Goal: Navigation & Orientation: Find specific page/section

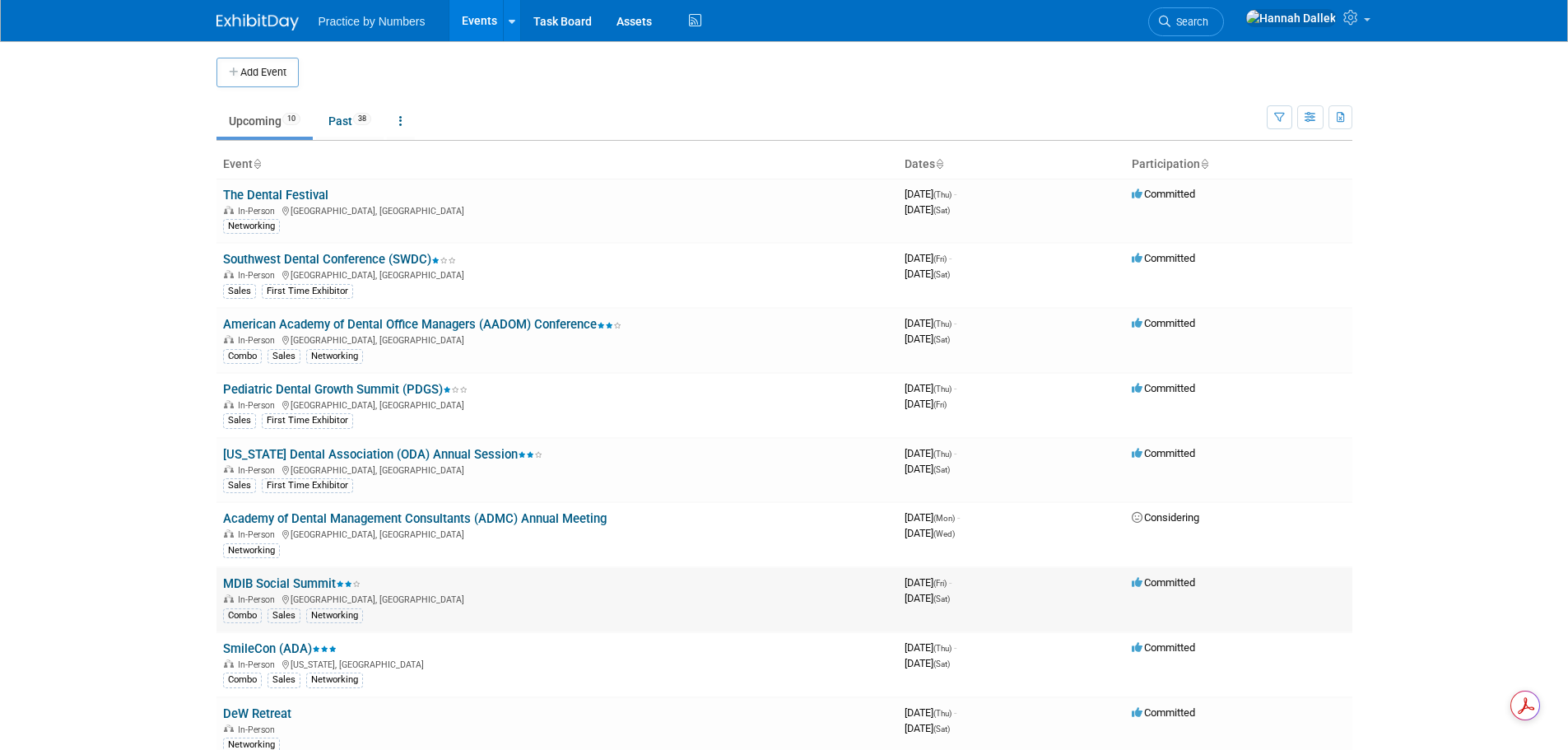
click at [285, 581] on link "MDIB Social Summit" at bounding box center [291, 584] width 137 height 15
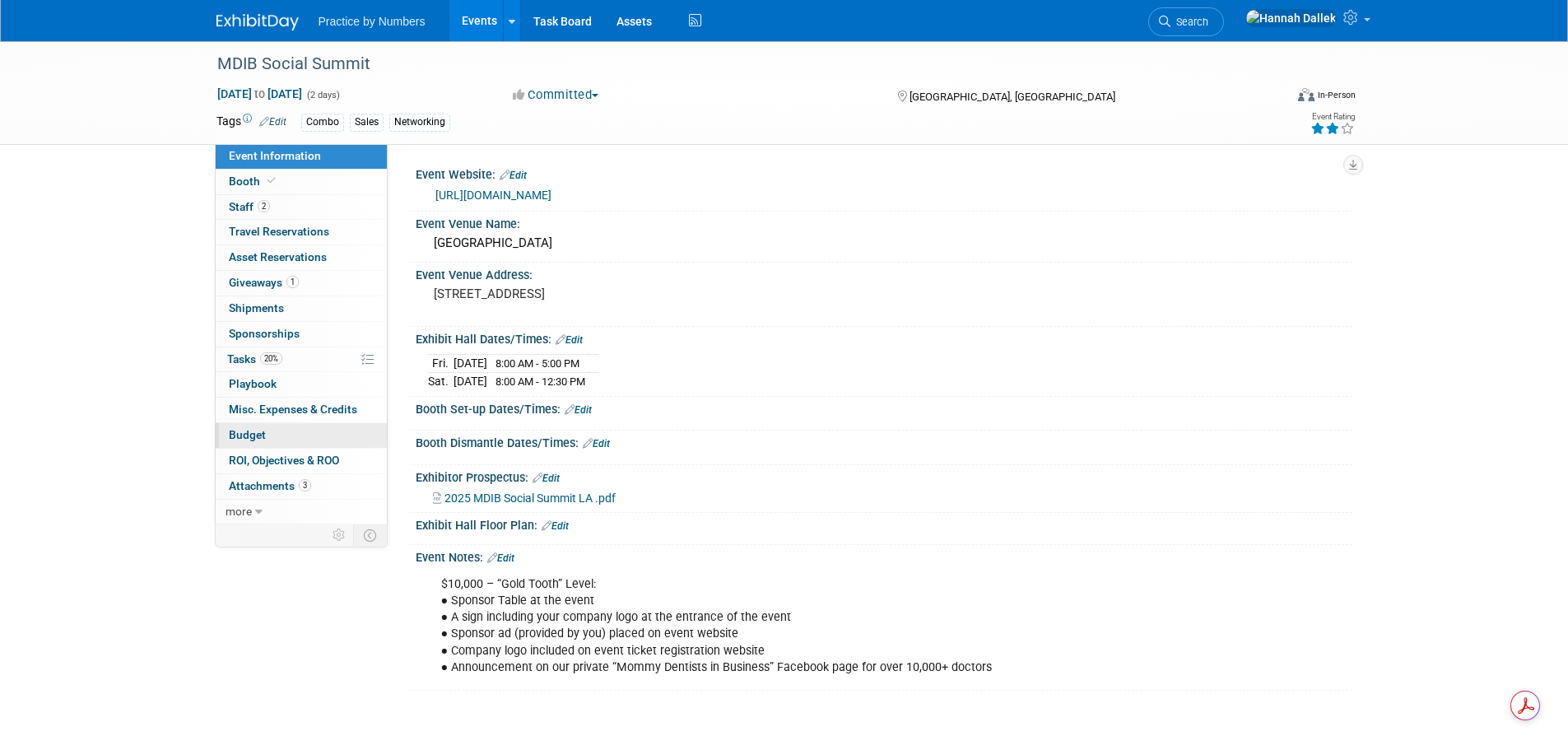
click at [270, 430] on link "Budget" at bounding box center [301, 435] width 172 height 25
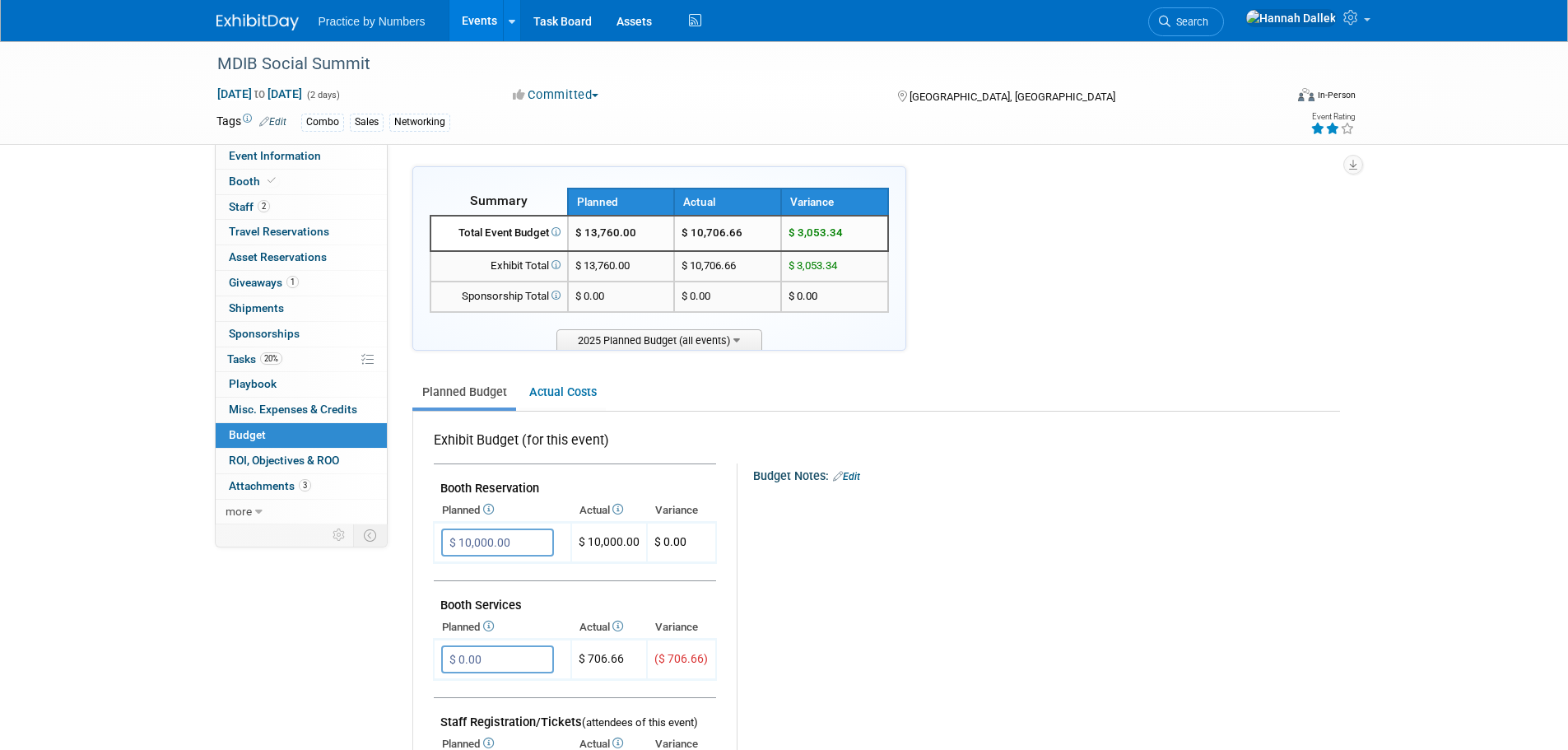
click at [474, 18] on link "Events" at bounding box center [479, 20] width 60 height 41
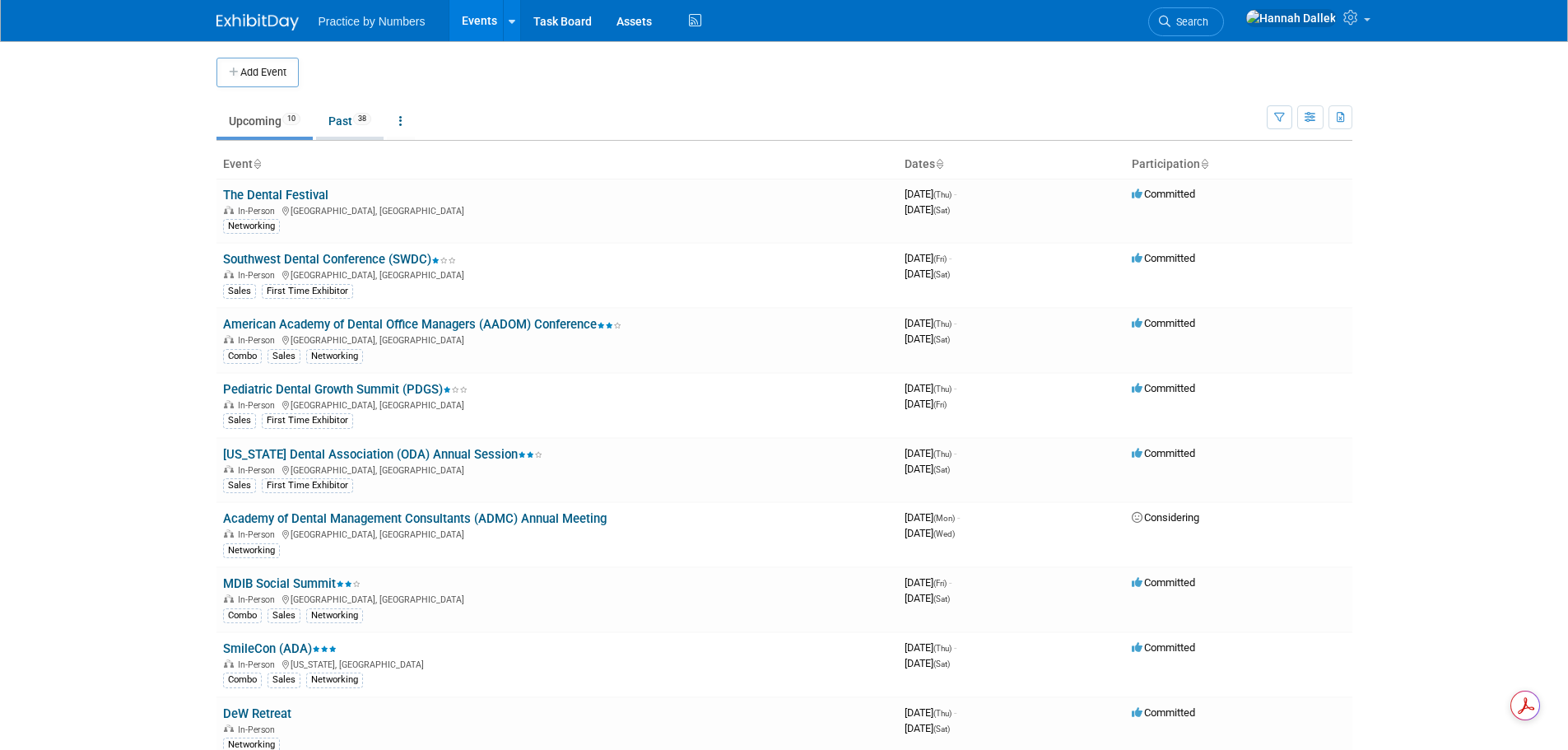
click at [336, 123] on link "Past 38" at bounding box center [349, 121] width 67 height 31
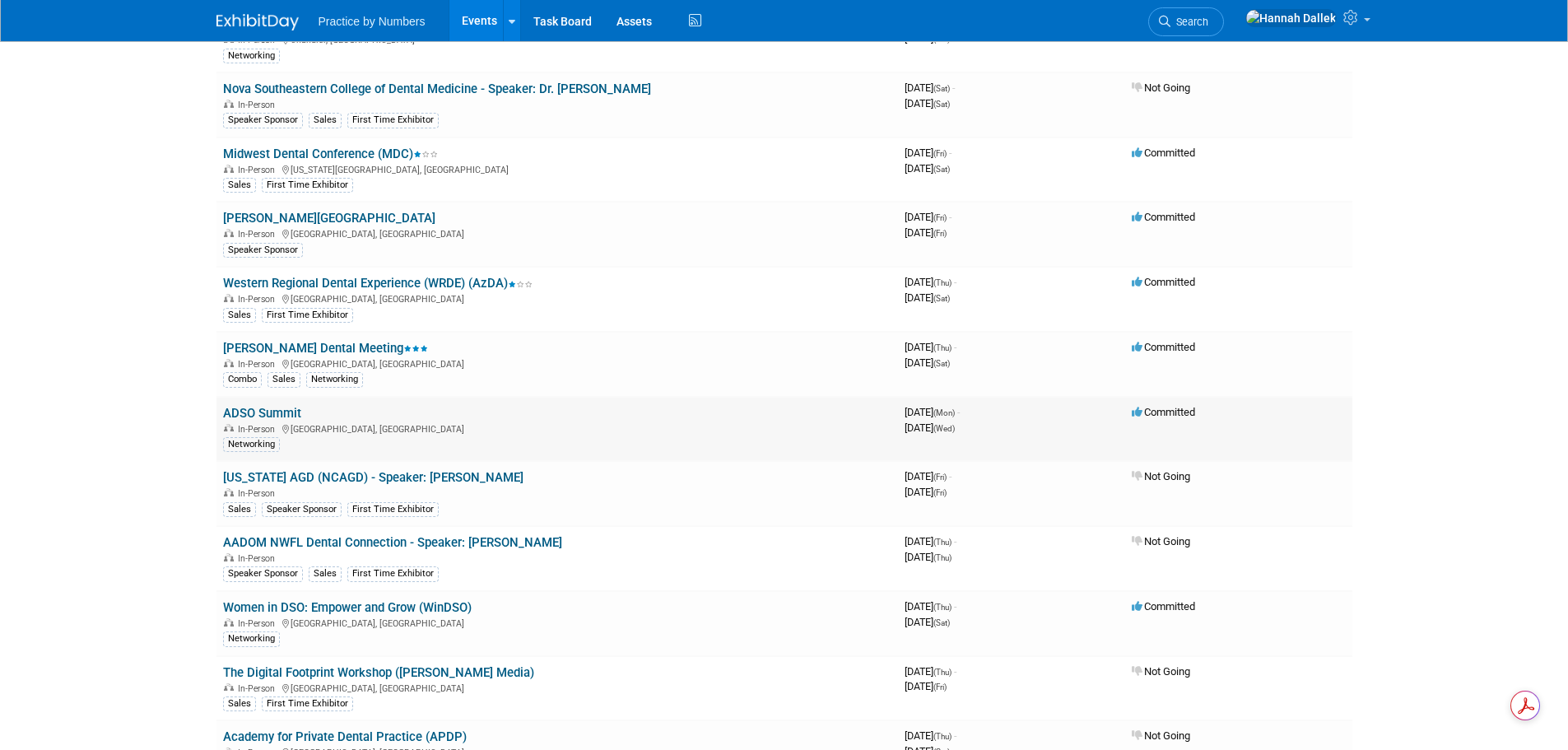
scroll to position [1235, 0]
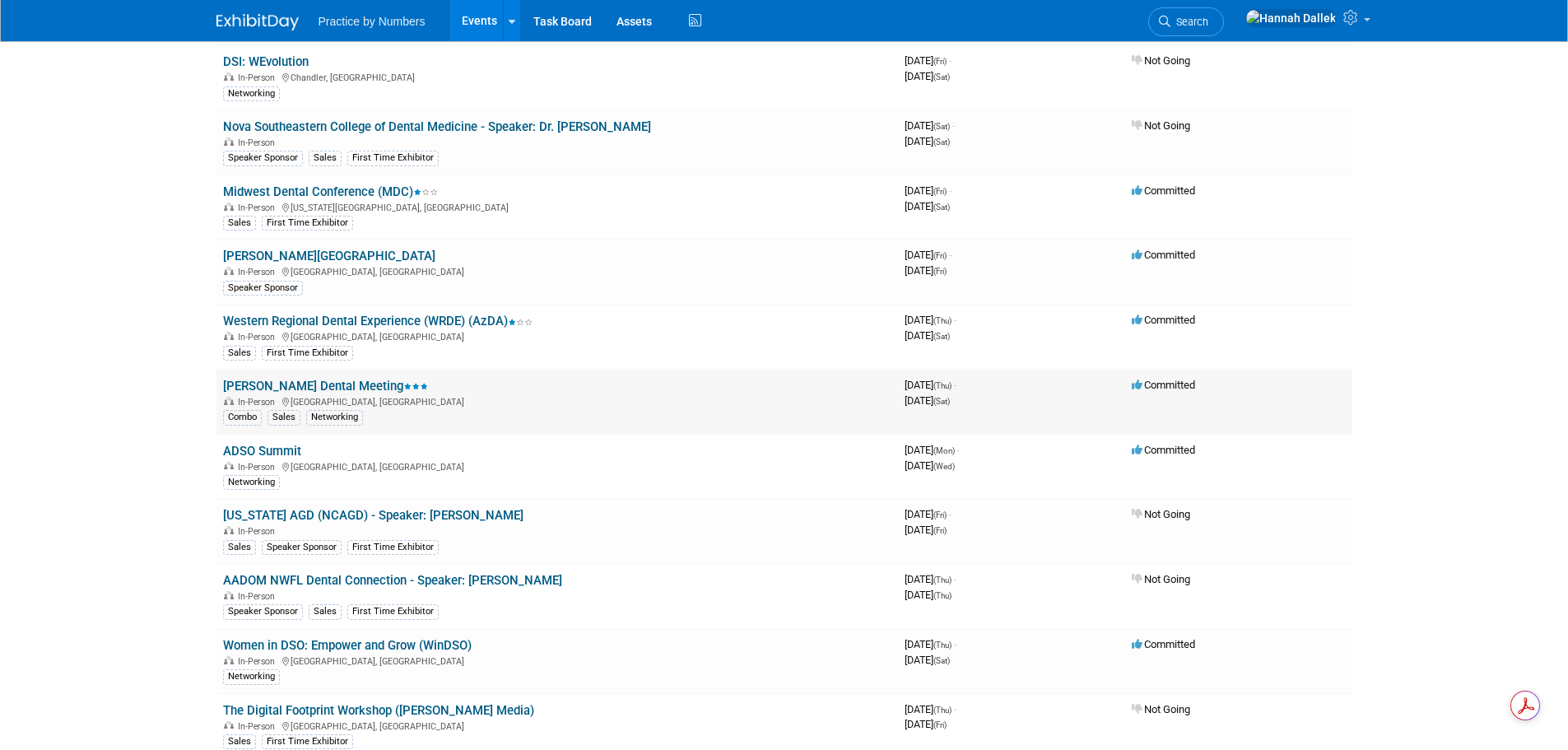
click at [323, 384] on link "[PERSON_NAME] Dental Meeting" at bounding box center [326, 386] width 205 height 15
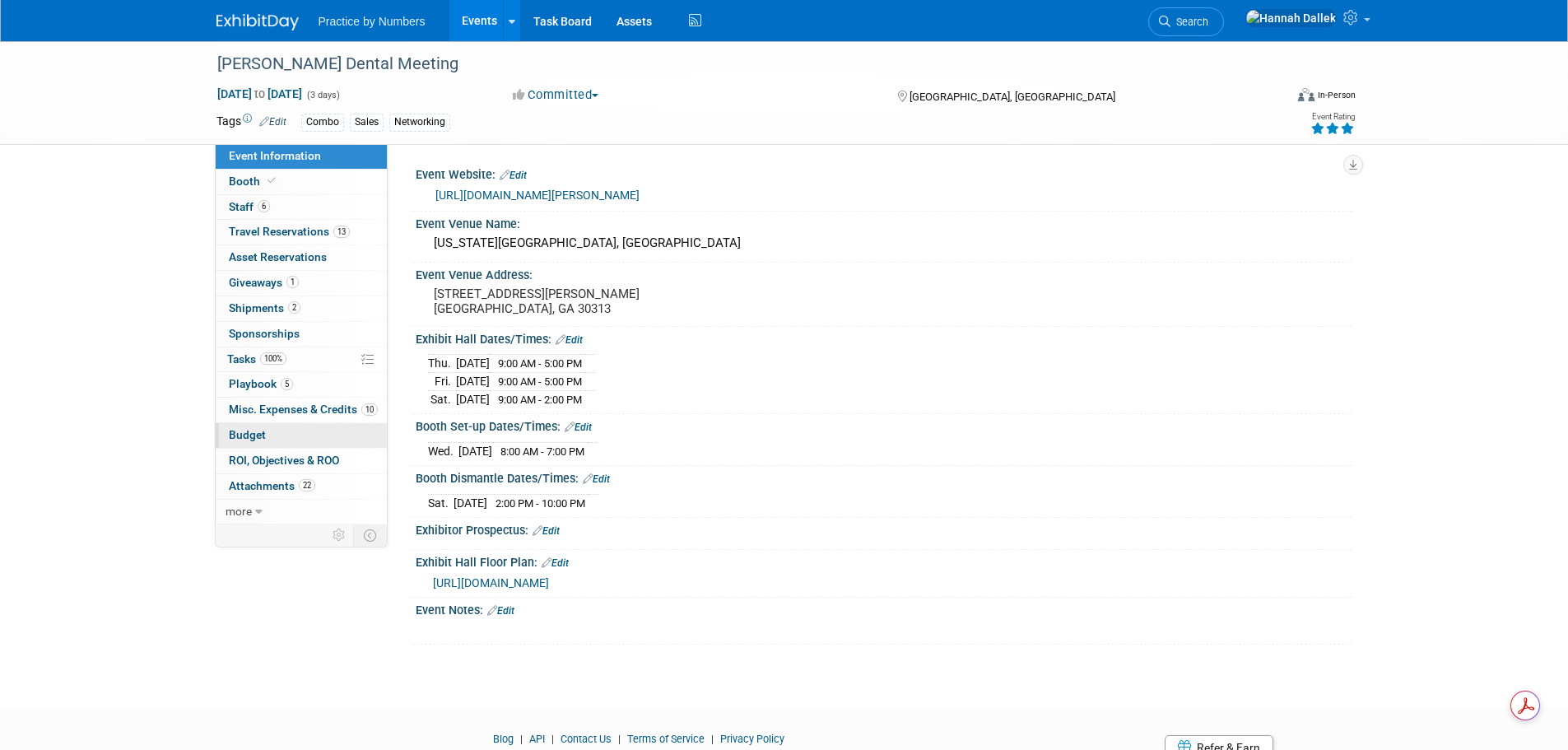
click at [260, 436] on span "Budget" at bounding box center [247, 435] width 37 height 14
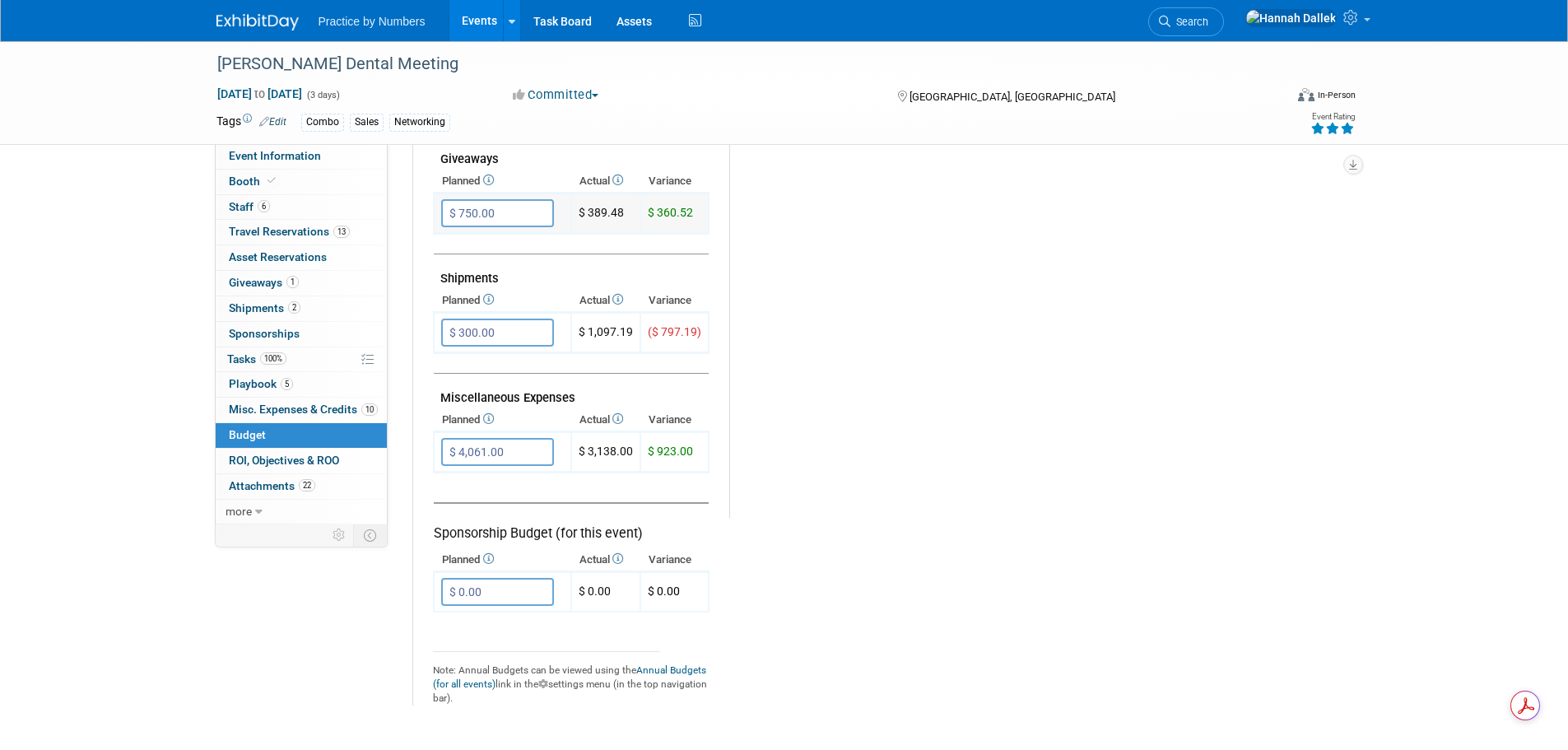
scroll to position [906, 0]
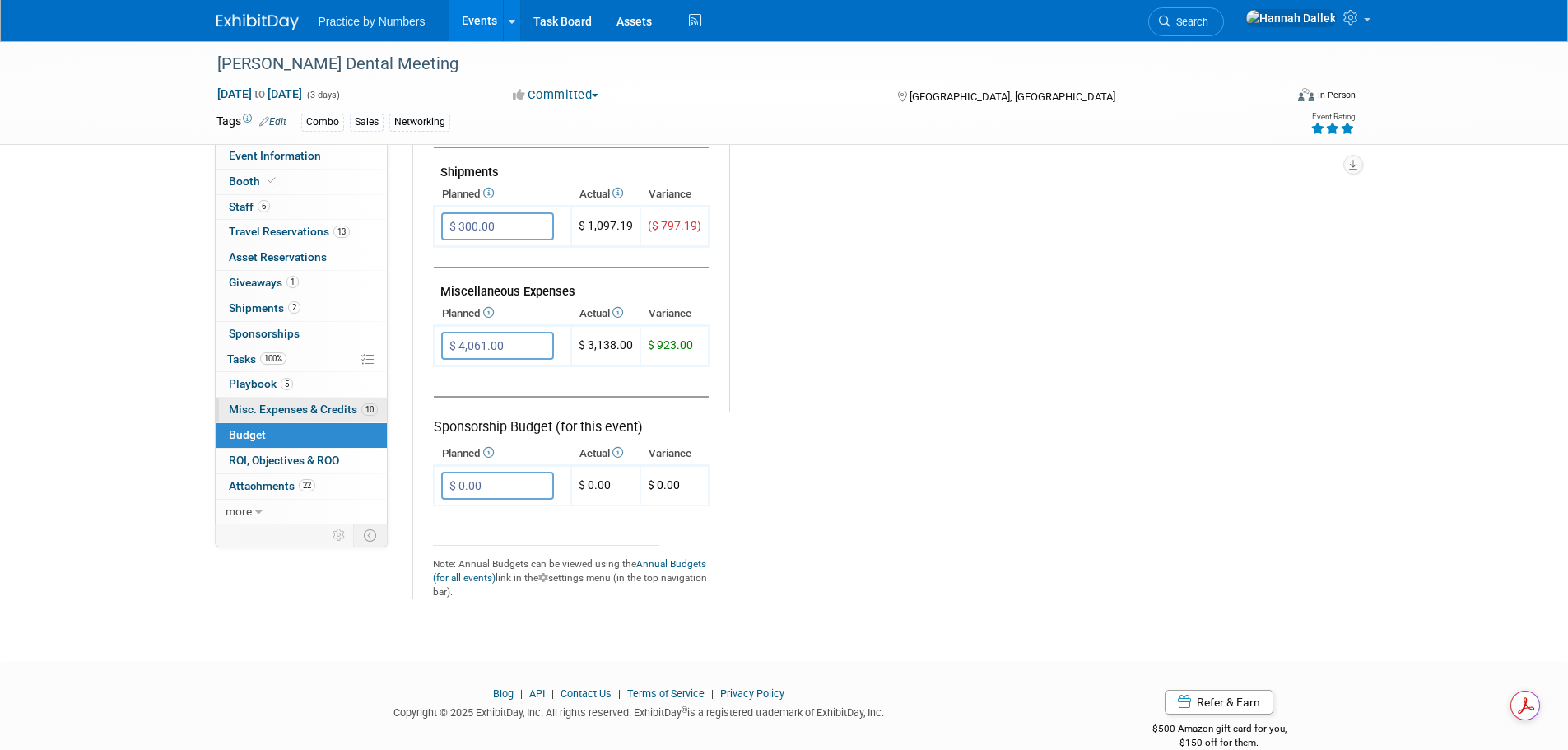
click at [257, 402] on link "10 Misc. Expenses & Credits 10" at bounding box center [301, 410] width 172 height 25
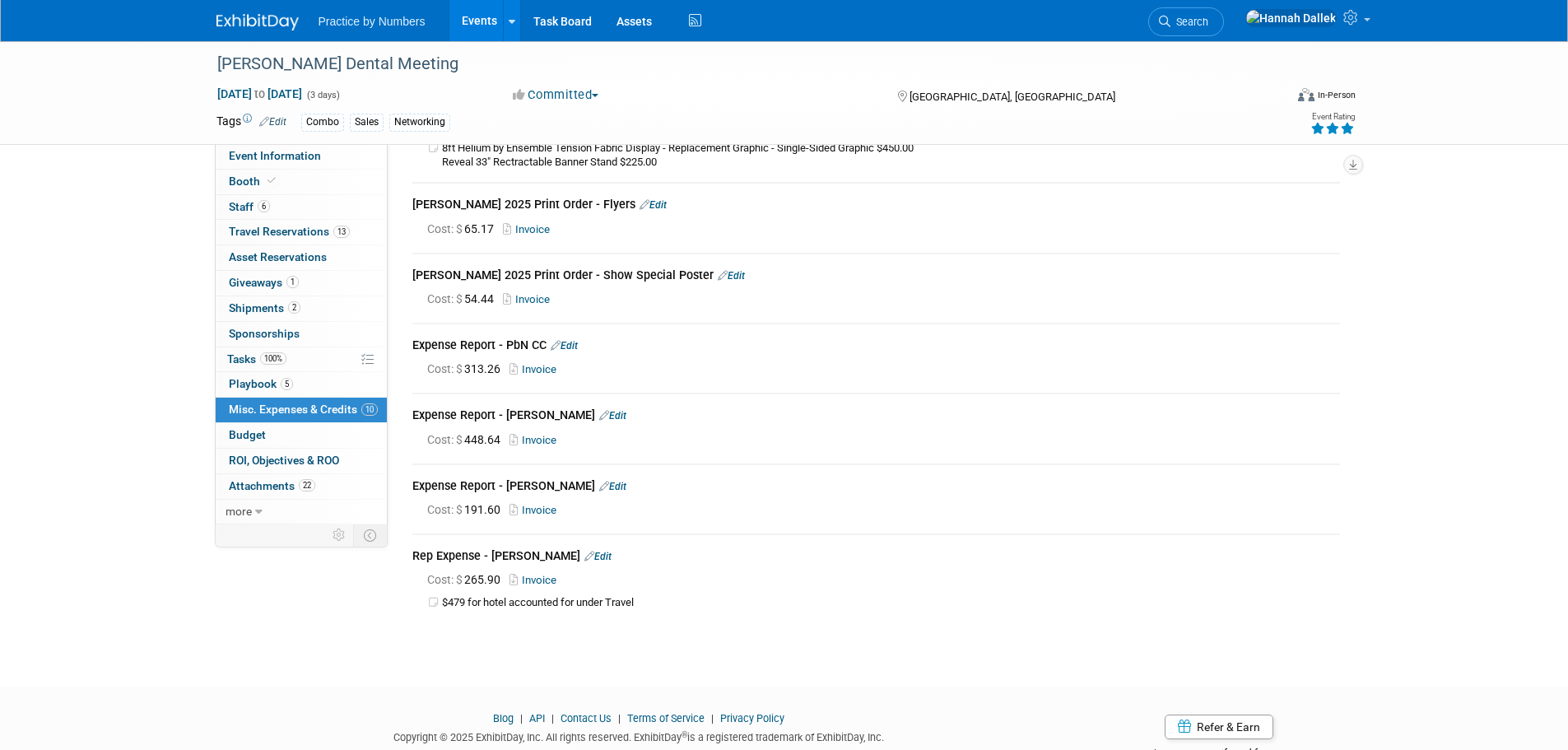
scroll to position [577, 0]
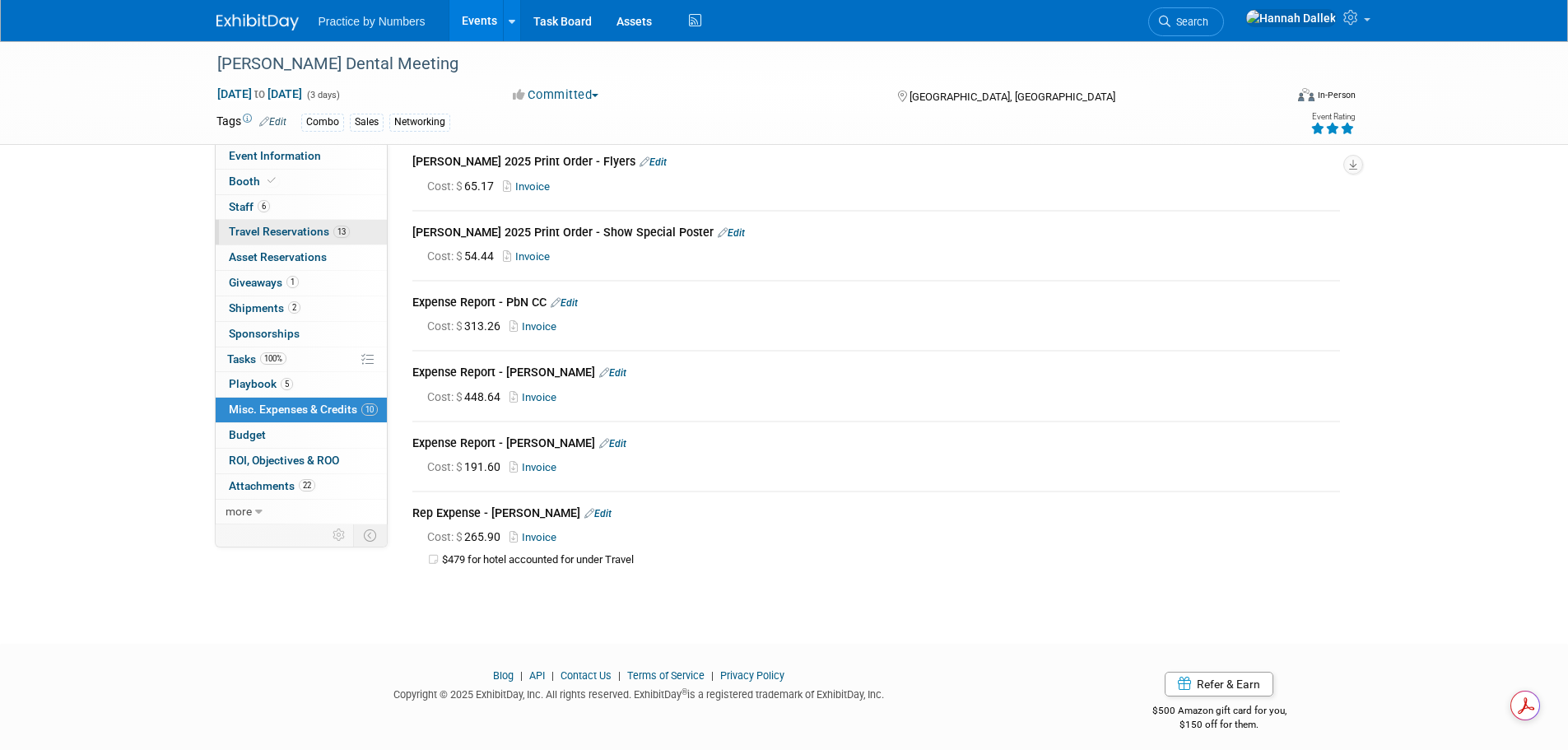
click at [255, 222] on link "13 Travel Reservations 13" at bounding box center [301, 232] width 172 height 25
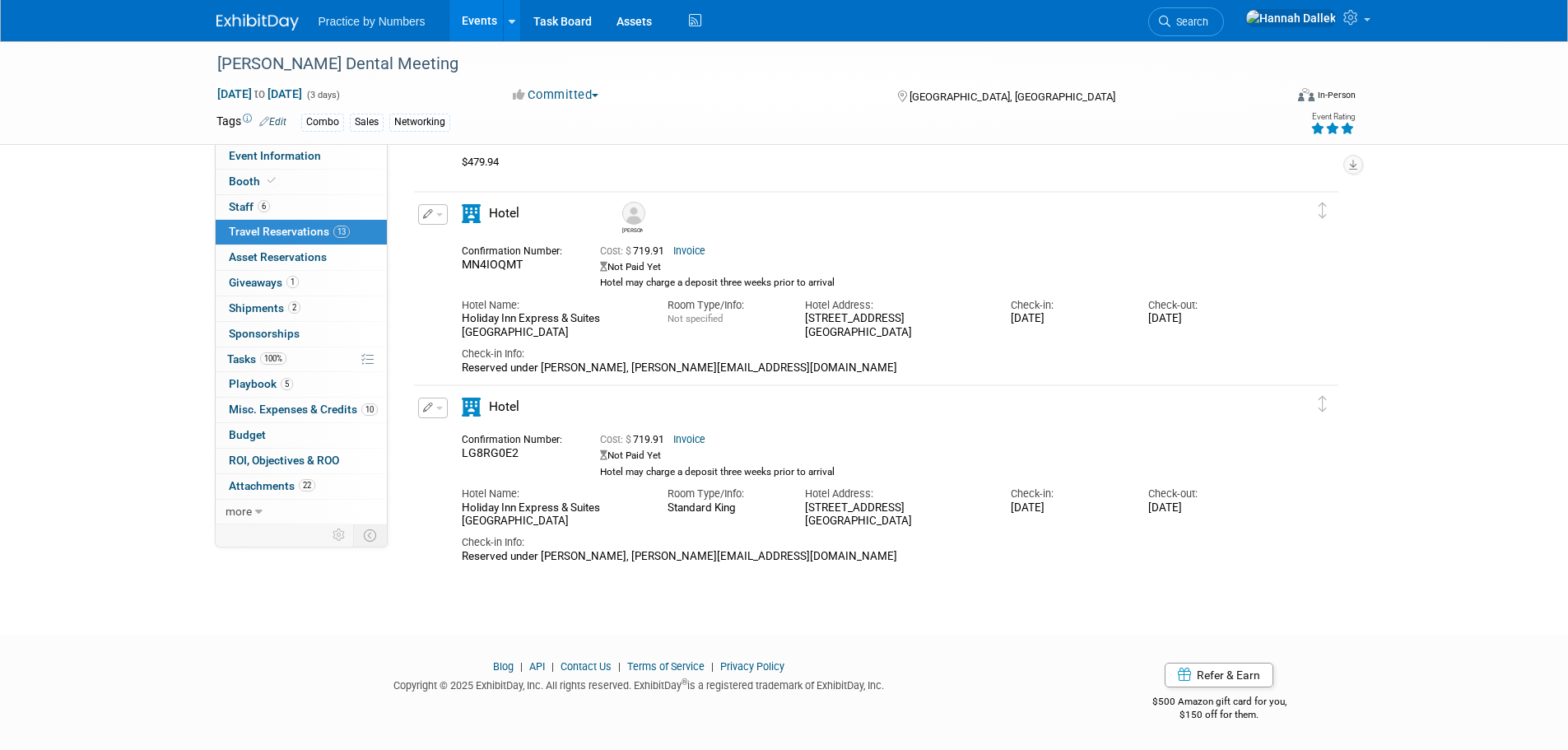
scroll to position [4101, 0]
click at [473, 22] on link "Events" at bounding box center [479, 20] width 60 height 41
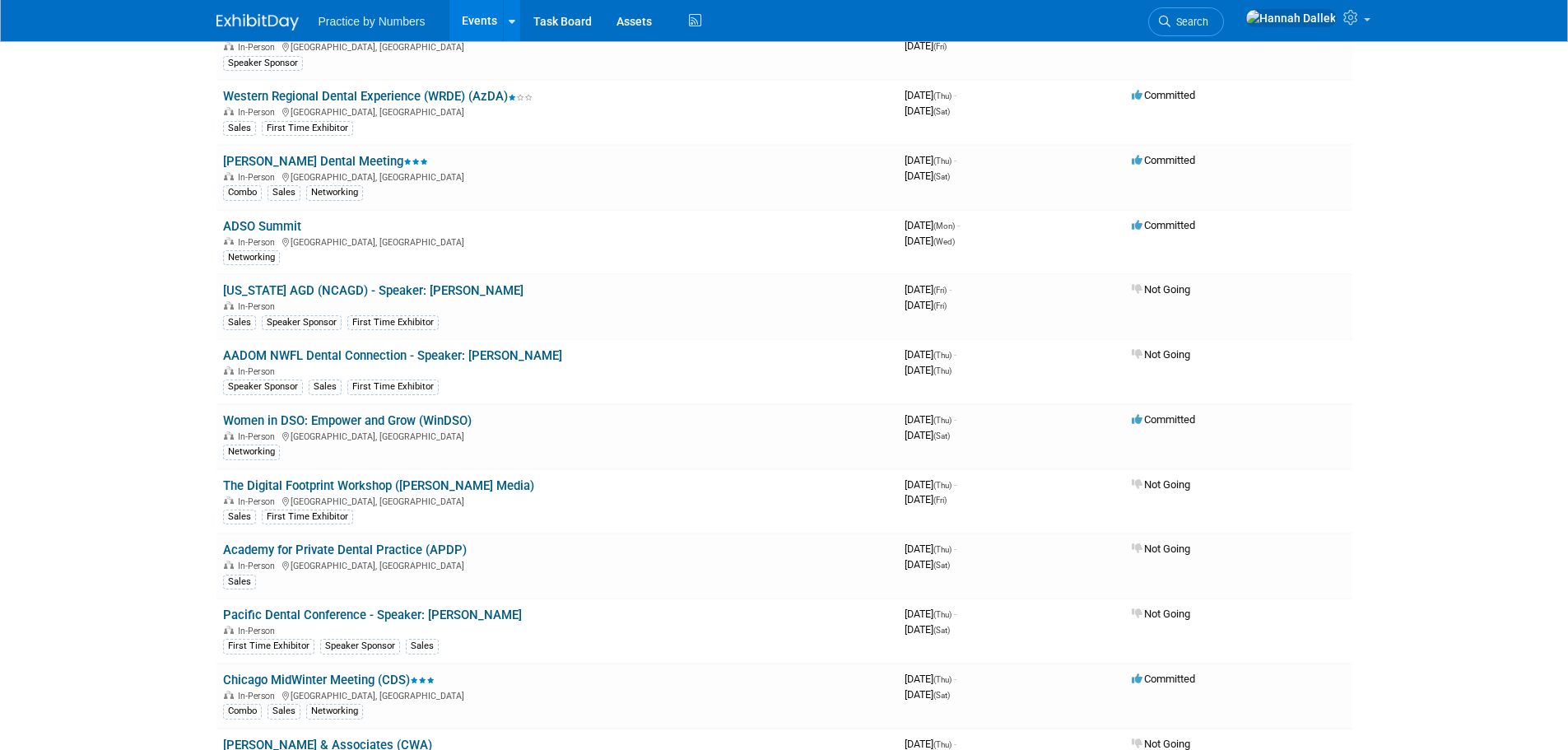
scroll to position [1482, 0]
